Goal: Task Accomplishment & Management: Manage account settings

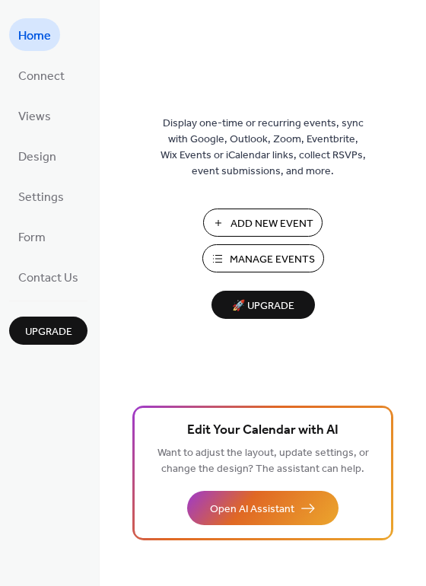
click at [258, 255] on span "Manage Events" at bounding box center [272, 260] width 85 height 16
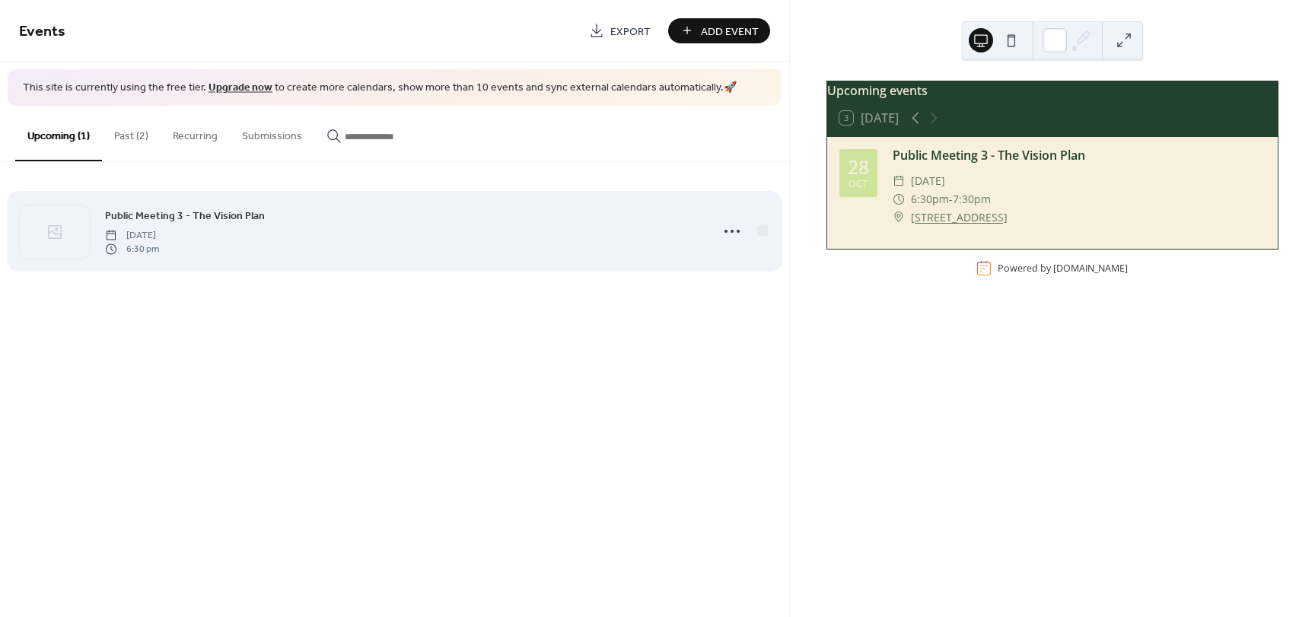
click at [533, 237] on div "Public Meeting 3 - The Vision Plan [DATE] 6:30 pm" at bounding box center [403, 231] width 596 height 49
click at [731, 234] on icon at bounding box center [732, 231] width 24 height 24
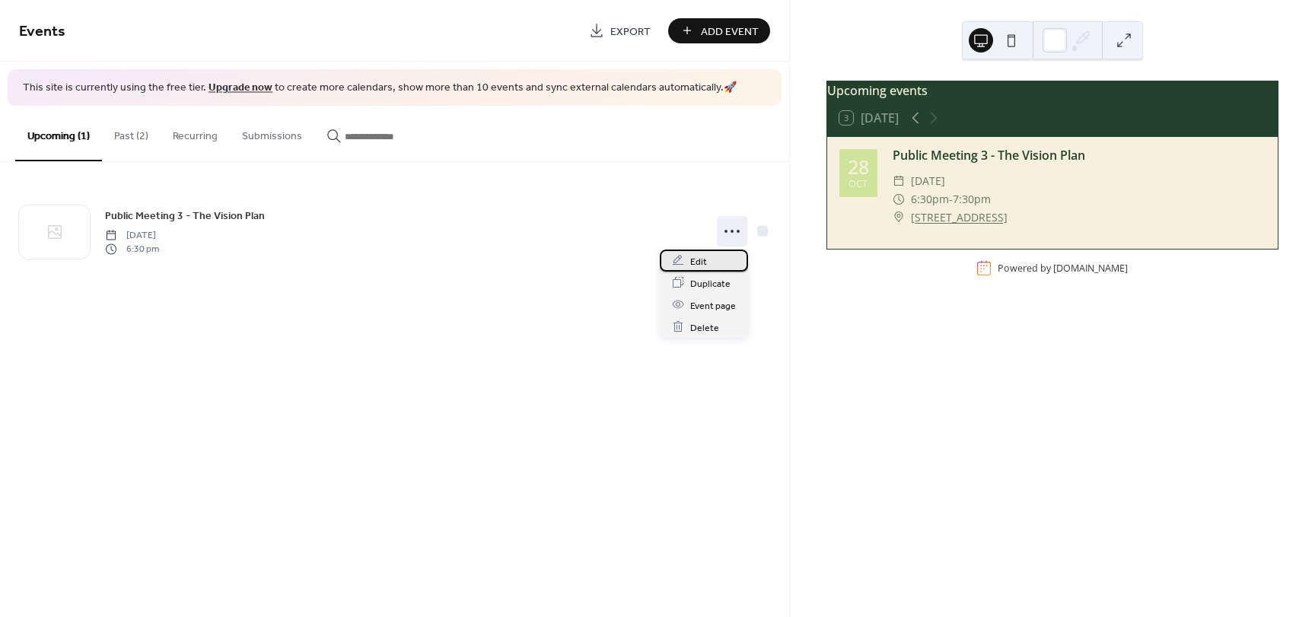
click at [699, 260] on span "Edit" at bounding box center [698, 261] width 17 height 16
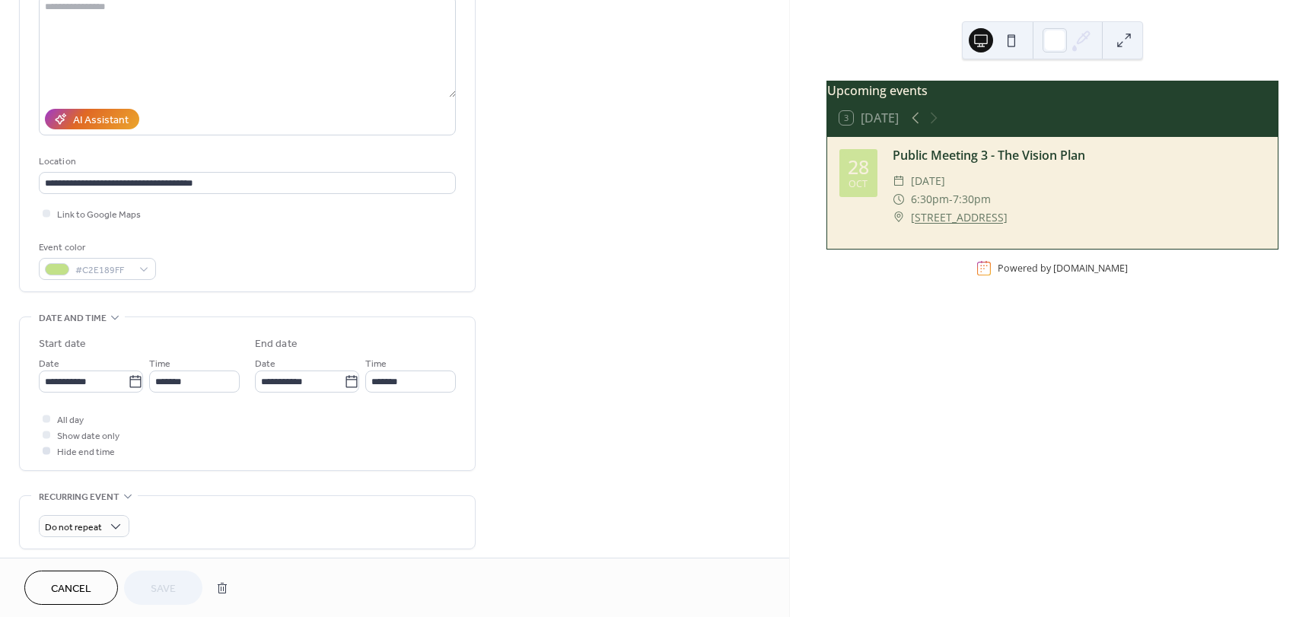
scroll to position [228, 0]
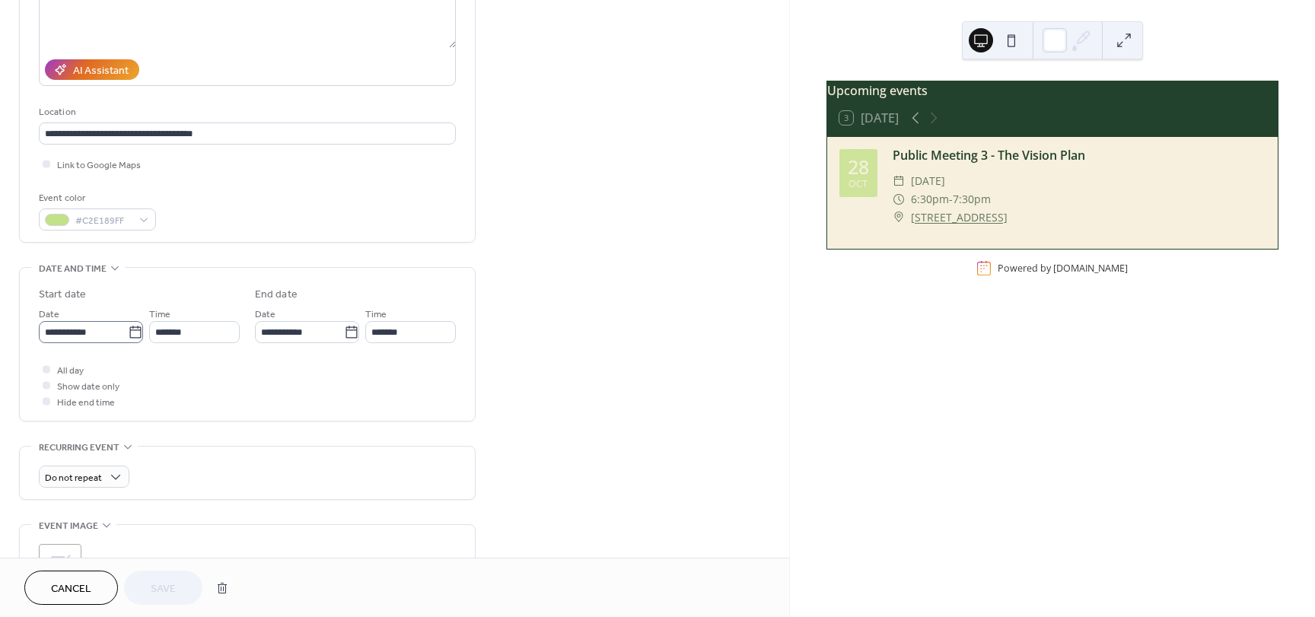
click at [129, 335] on icon at bounding box center [135, 332] width 15 height 15
click at [128, 335] on input "**********" at bounding box center [83, 332] width 89 height 22
click at [129, 335] on icon at bounding box center [135, 332] width 15 height 15
click at [128, 335] on input "**********" at bounding box center [83, 332] width 89 height 22
click at [447, 371] on div "All day Show date only Hide end time" at bounding box center [247, 386] width 417 height 48
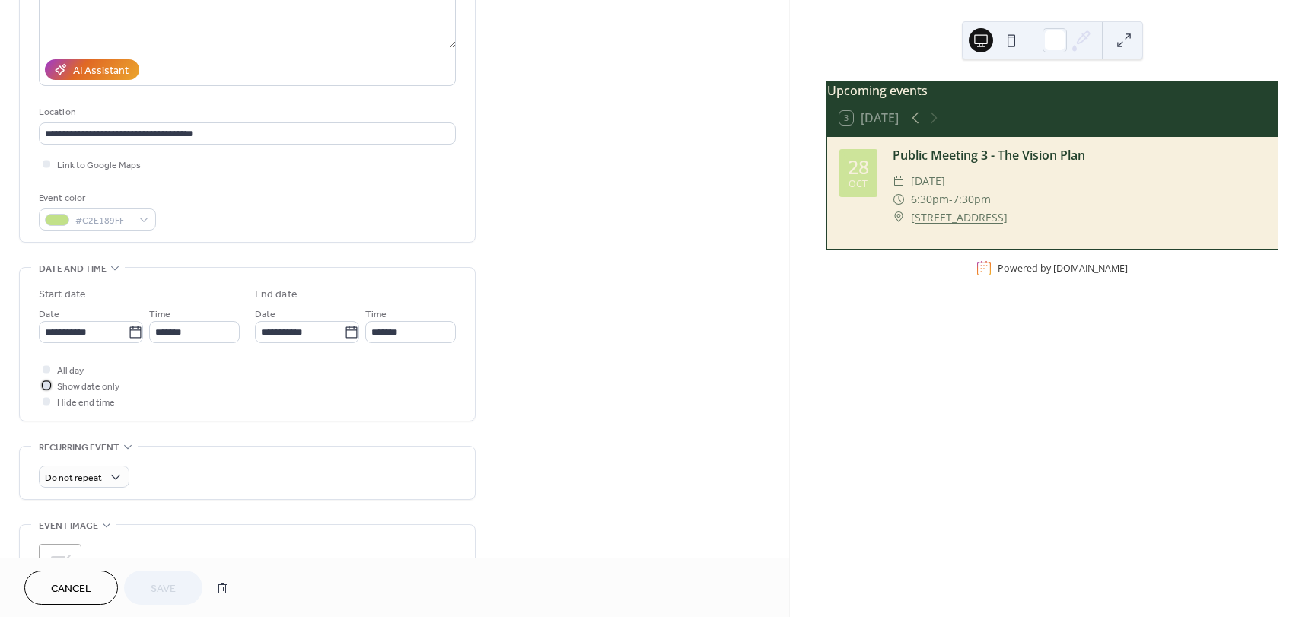
click at [48, 388] on div at bounding box center [47, 385] width 8 height 8
click at [48, 374] on div at bounding box center [46, 369] width 15 height 15
click at [48, 373] on div at bounding box center [46, 369] width 15 height 15
click at [46, 368] on div at bounding box center [47, 369] width 8 height 8
click at [45, 398] on div at bounding box center [47, 401] width 8 height 8
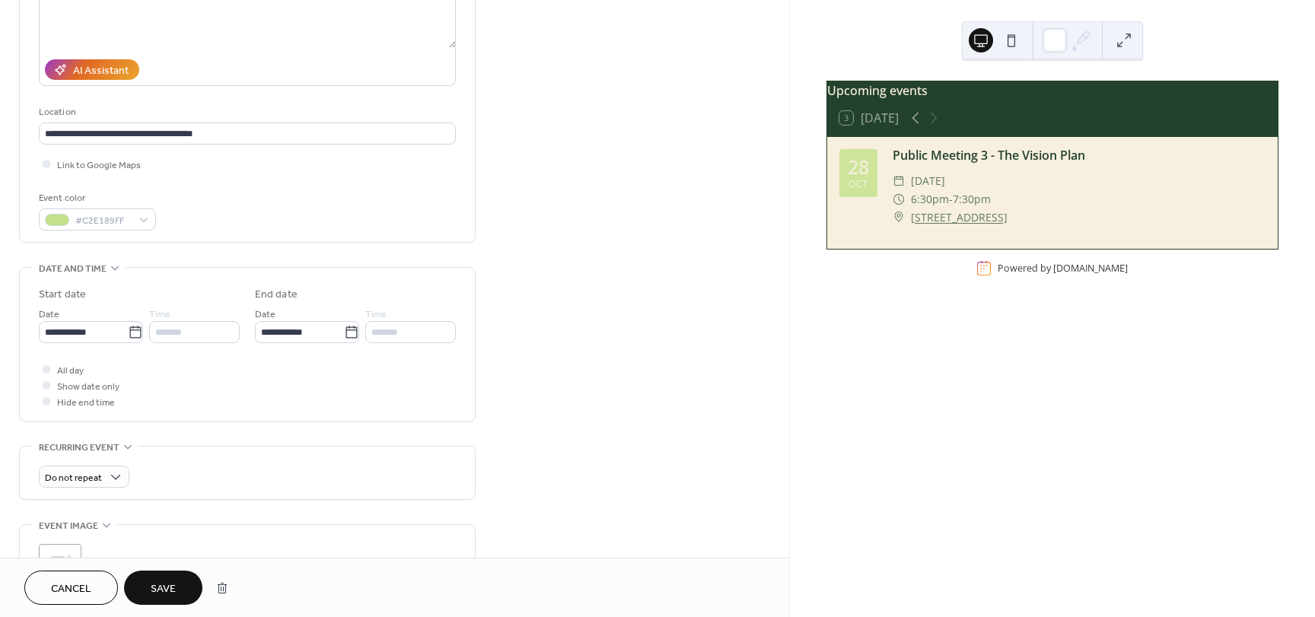
click at [47, 401] on div at bounding box center [47, 401] width 8 height 8
click at [80, 591] on span "Cancel" at bounding box center [71, 589] width 40 height 16
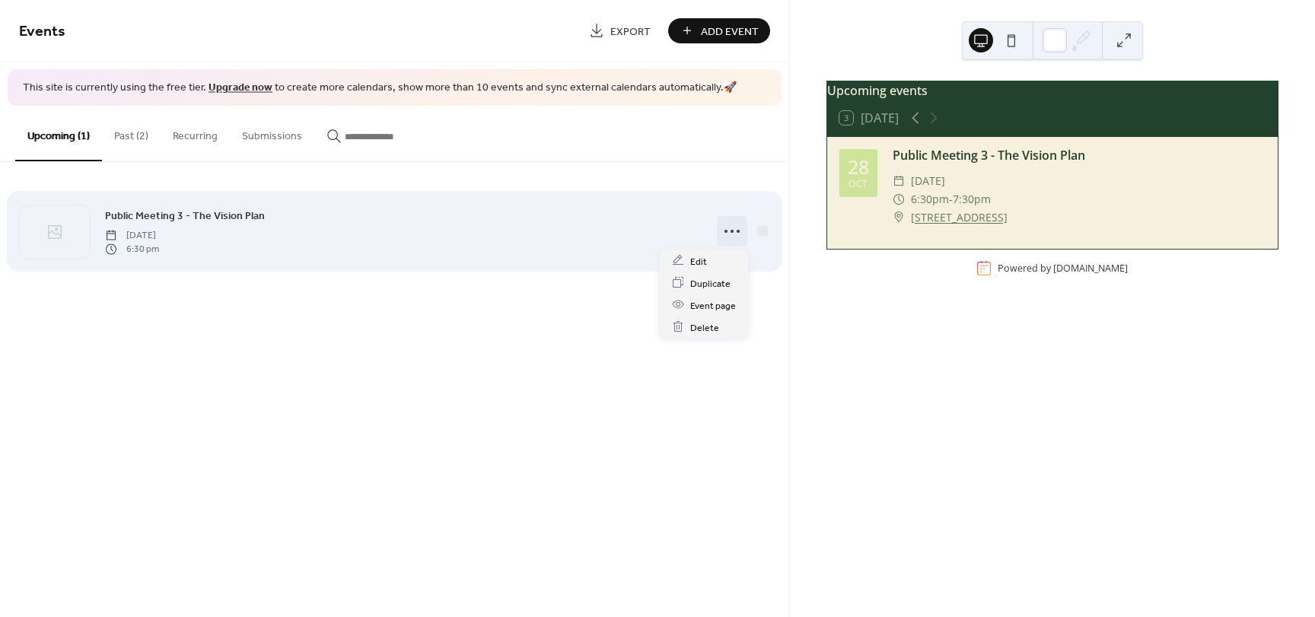
click at [736, 236] on icon at bounding box center [732, 231] width 24 height 24
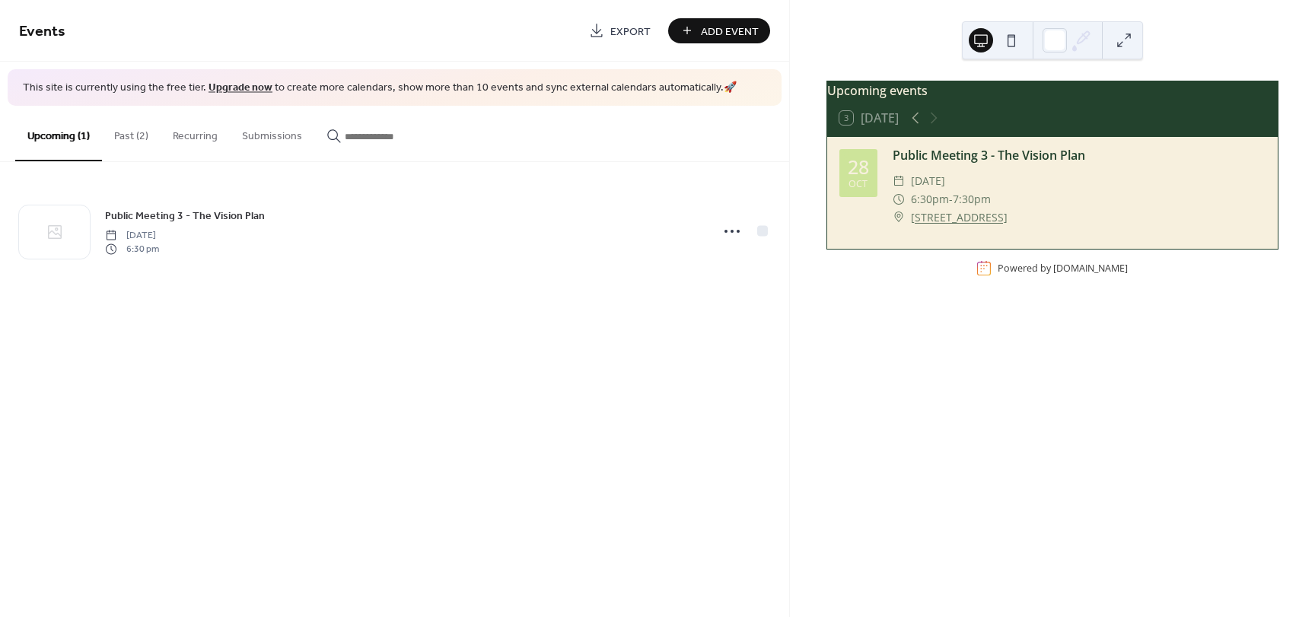
click at [1024, 394] on div "Upcoming events 3 Today 28 Oct Public Meeting 3 - The Vision Plan ​ Tuesday, Oc…" at bounding box center [1052, 308] width 525 height 617
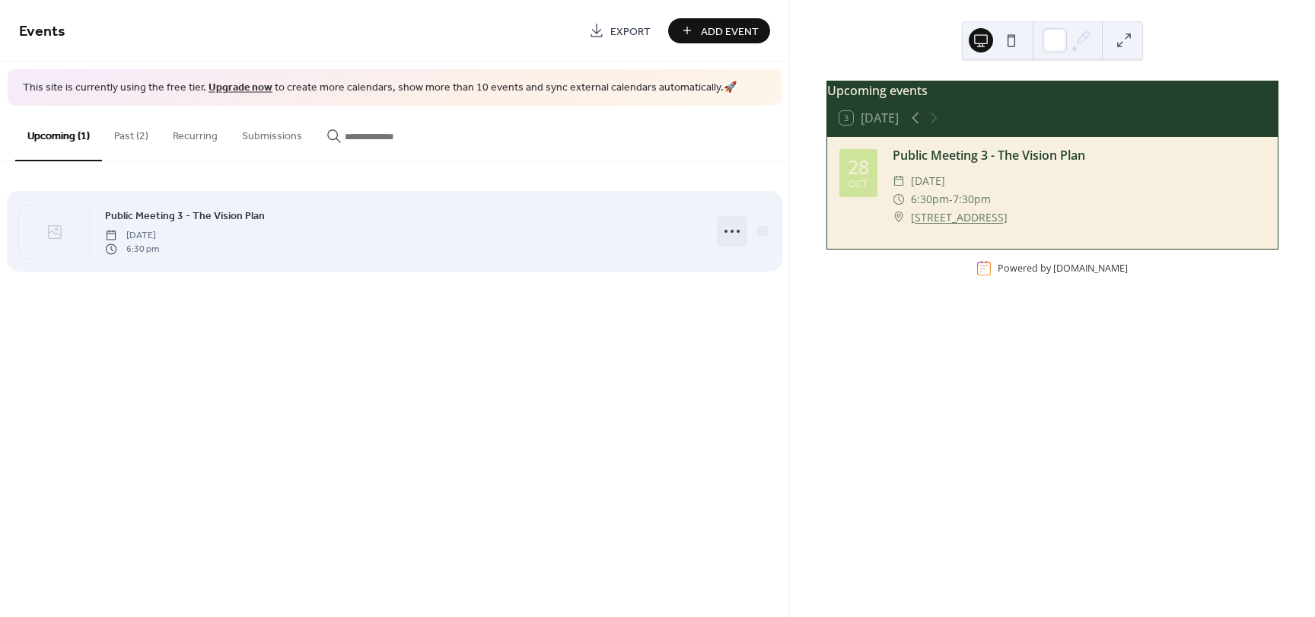
click at [725, 234] on icon at bounding box center [732, 231] width 24 height 24
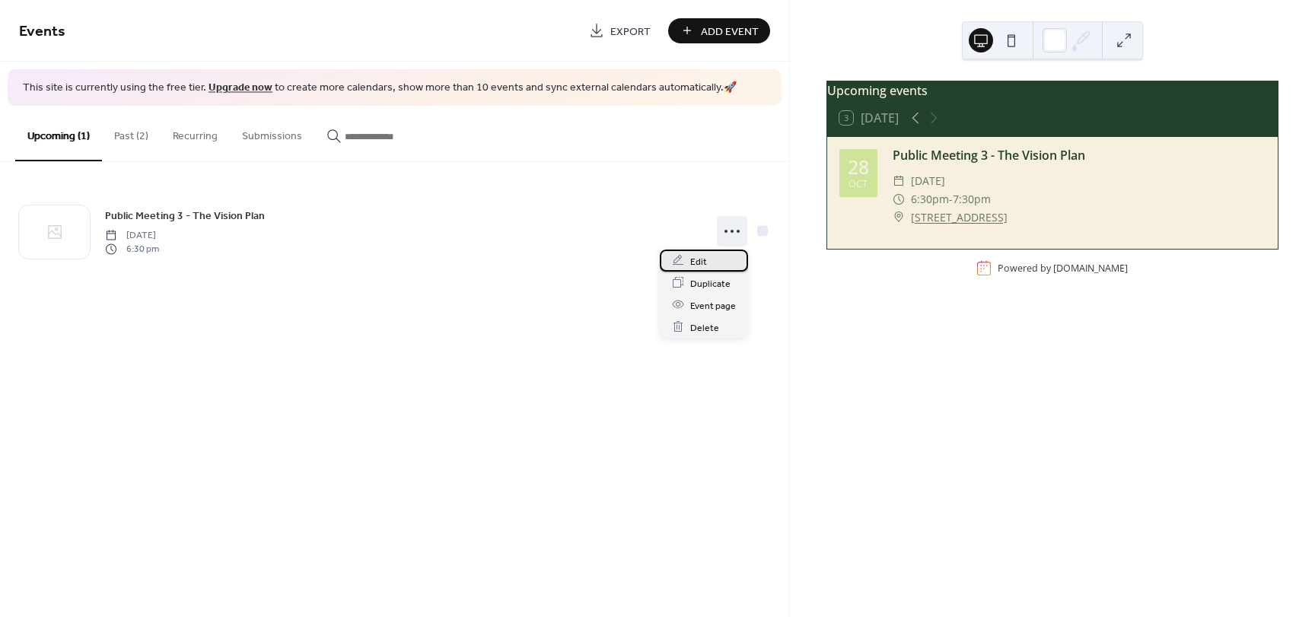
click at [699, 261] on span "Edit" at bounding box center [698, 261] width 17 height 16
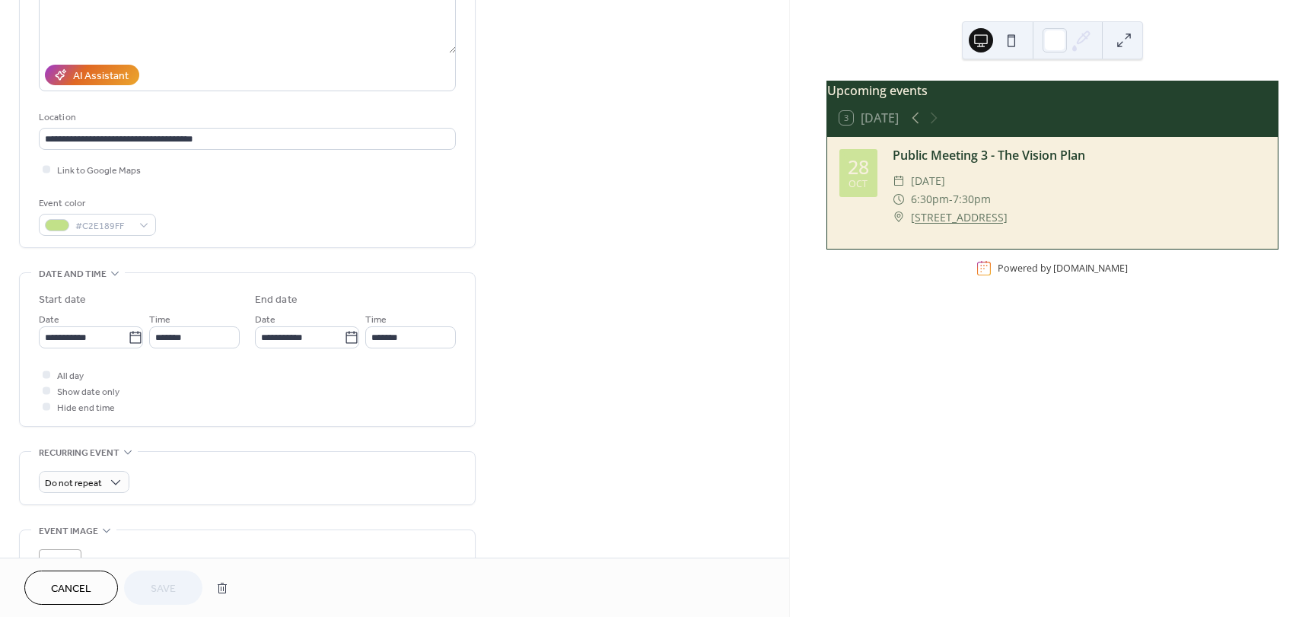
scroll to position [228, 0]
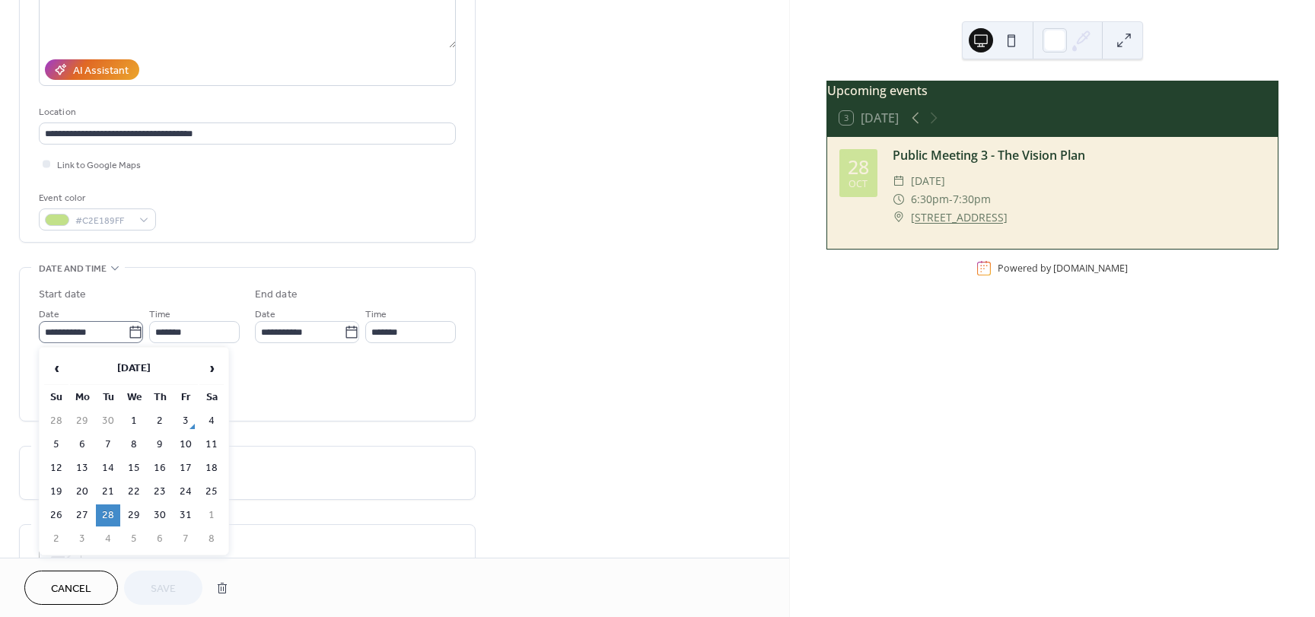
click at [136, 335] on icon at bounding box center [134, 332] width 11 height 12
click at [128, 335] on input "**********" at bounding box center [83, 332] width 89 height 22
click at [387, 391] on div "All day Show date only Hide end time" at bounding box center [247, 386] width 417 height 48
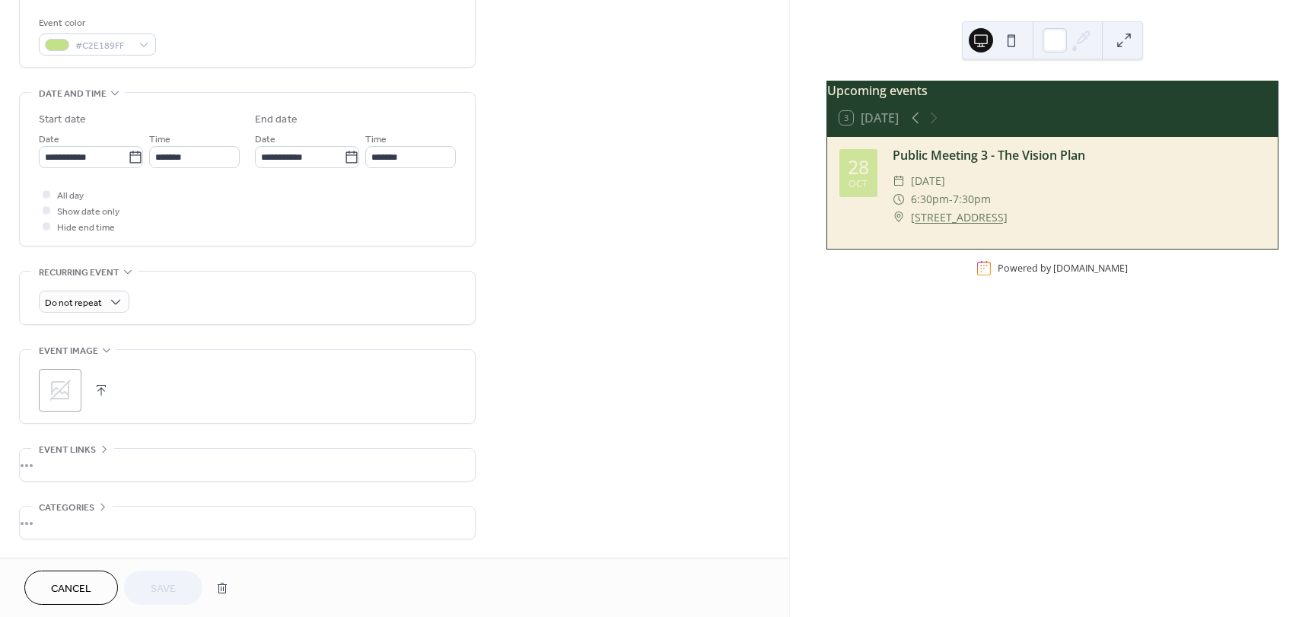
scroll to position [458, 0]
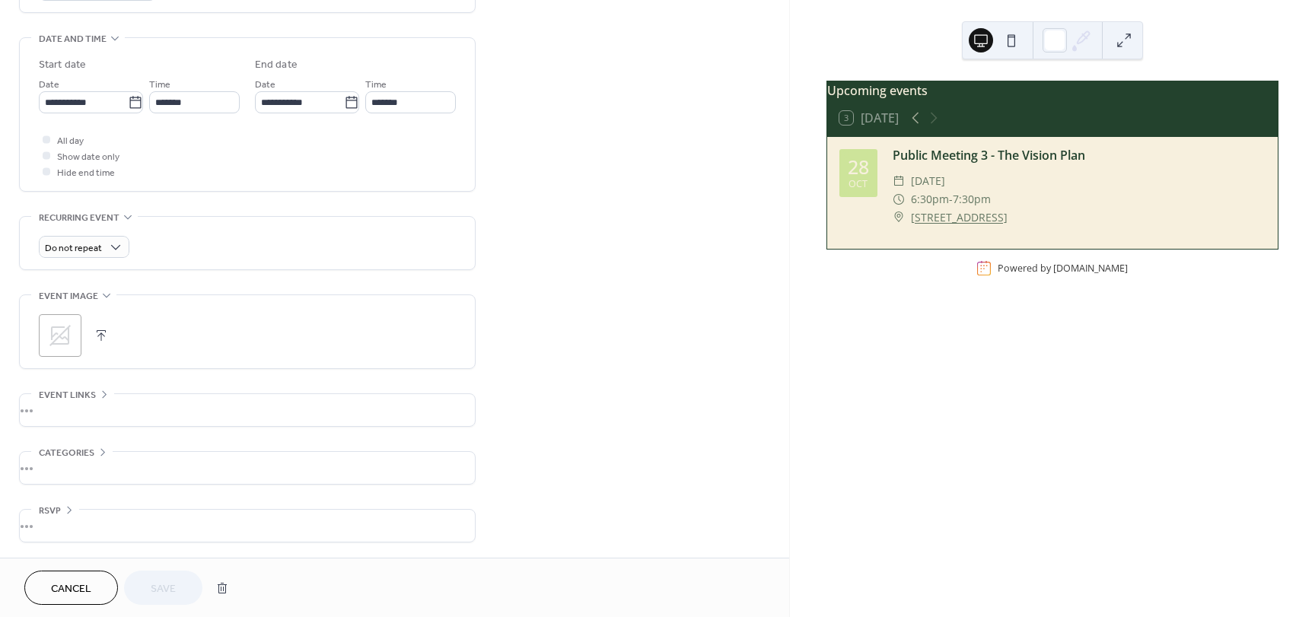
click at [72, 594] on span "Cancel" at bounding box center [71, 589] width 40 height 16
